Goal: Find contact information: Find contact information

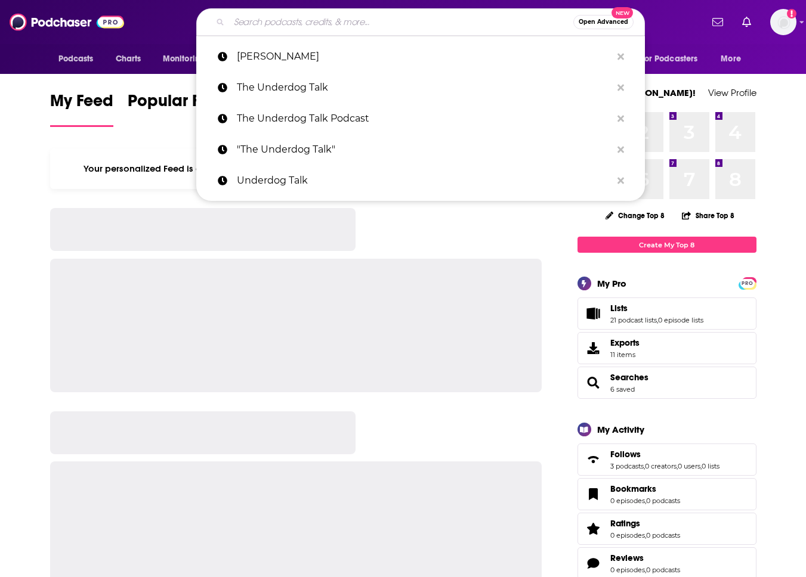
click at [388, 17] on input "Search podcasts, credits, & more..." at bounding box center [401, 22] width 344 height 19
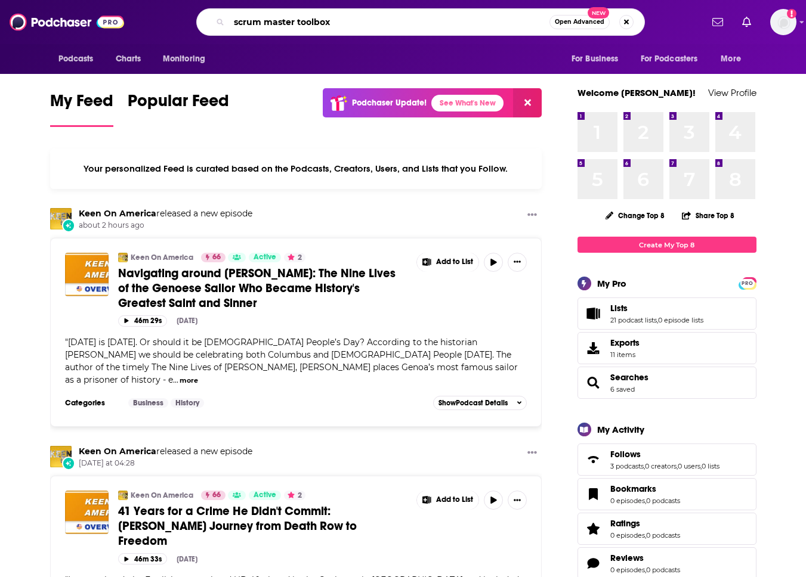
type input "scrum master toolbox"
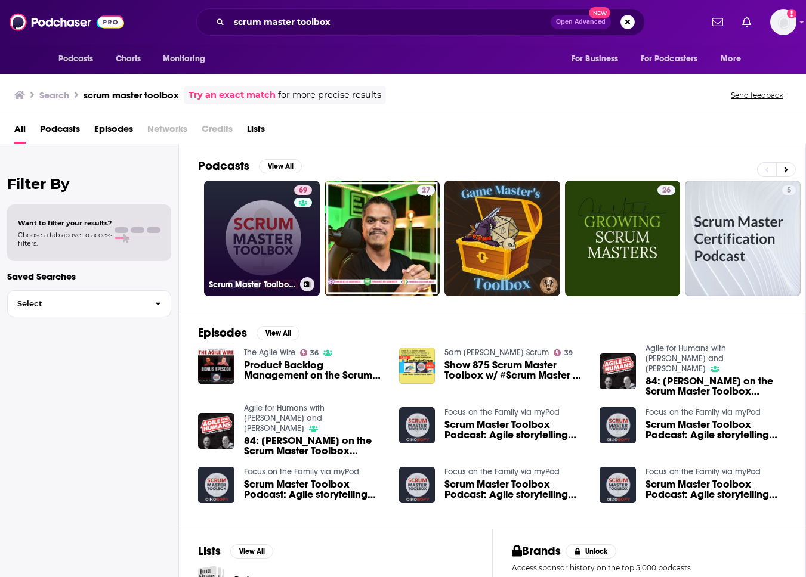
click at [269, 218] on link "69 Scrum Master Toolbox Podcast: Agile storytelling from the trenches" at bounding box center [262, 239] width 116 height 116
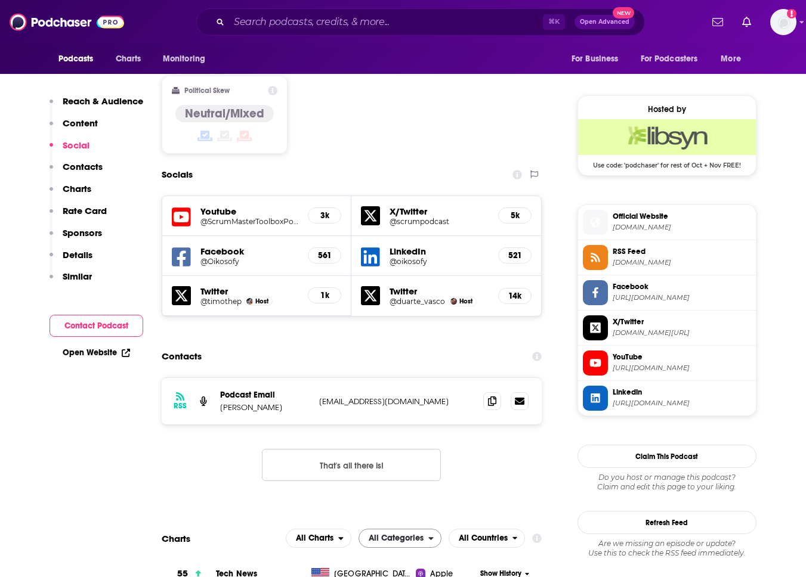
scroll to position [822, 0]
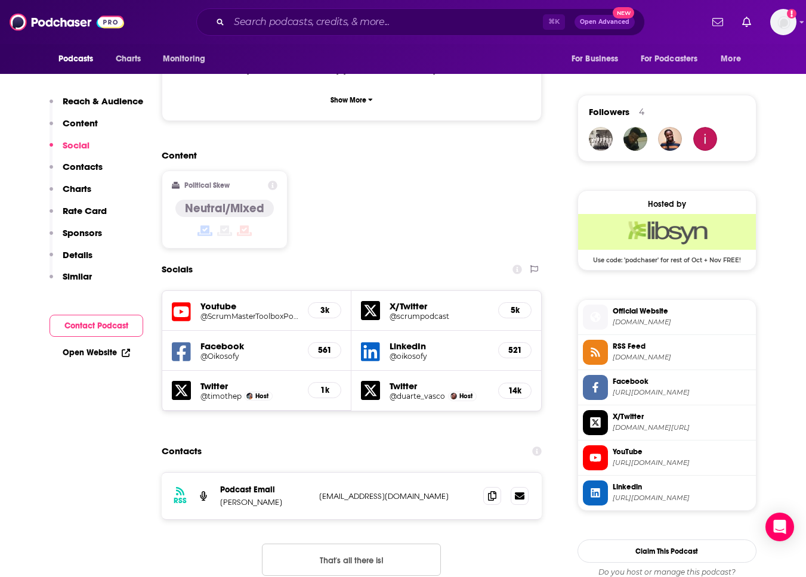
click at [523, 383] on div "14k" at bounding box center [514, 391] width 33 height 16
click at [507, 383] on div "14k" at bounding box center [514, 391] width 33 height 16
click at [462, 392] on span "Host" at bounding box center [465, 396] width 13 height 8
click at [395, 380] on h5 "Twitter" at bounding box center [438, 385] width 99 height 11
click at [408, 392] on h5 "@duarte_vasco" at bounding box center [416, 396] width 55 height 9
